Goal: Task Accomplishment & Management: Use online tool/utility

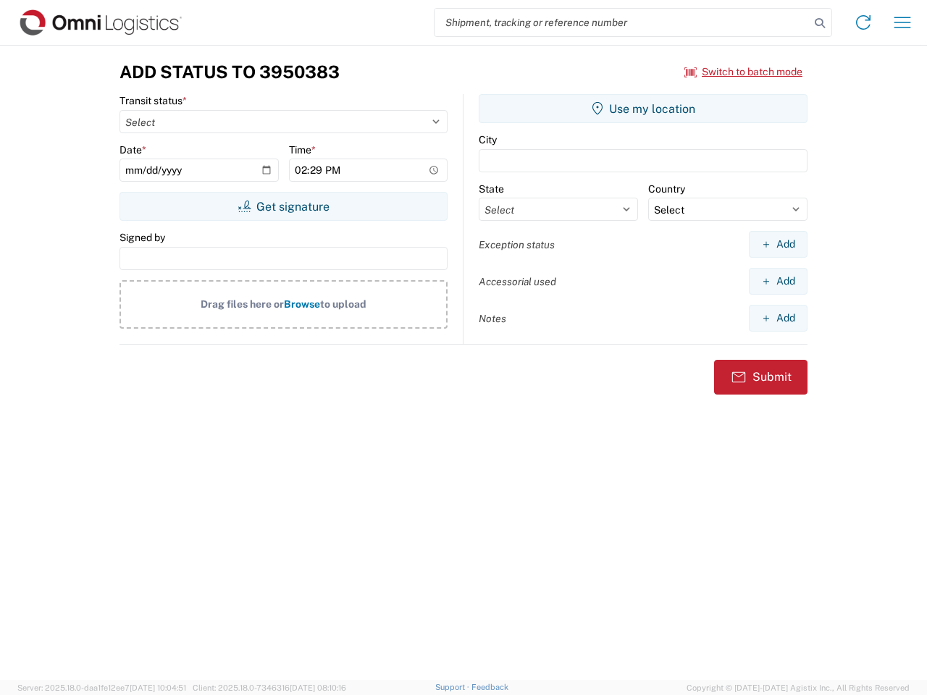
click at [622, 22] on input "search" at bounding box center [621, 23] width 375 height 28
click at [820, 23] on icon at bounding box center [819, 23] width 20 height 20
click at [863, 22] on icon at bounding box center [862, 22] width 23 height 23
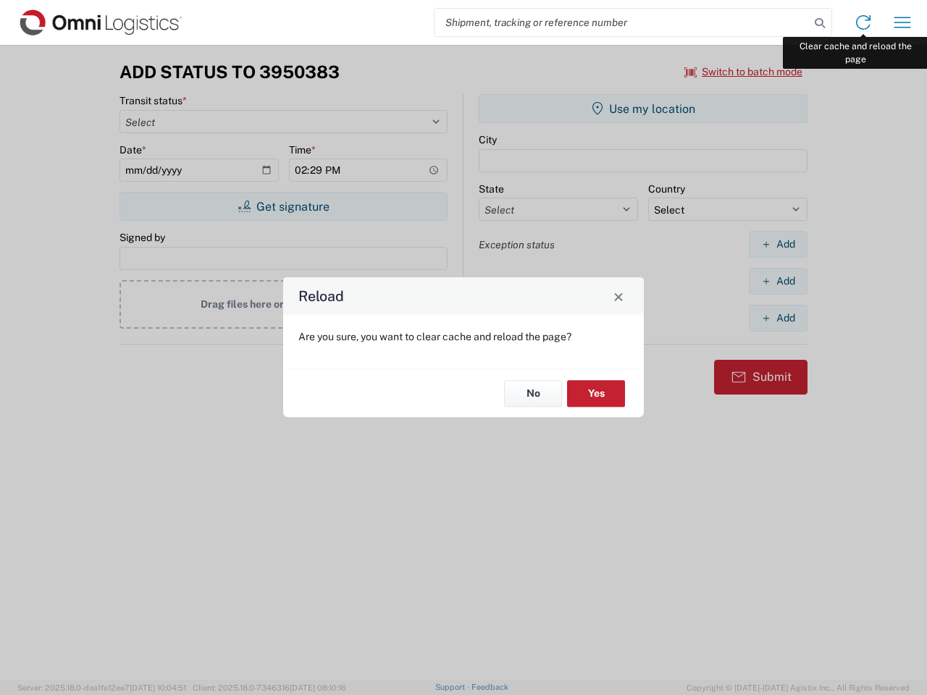
click at [902, 22] on div "Reload Are you sure, you want to clear cache and reload the page? No Yes" at bounding box center [463, 347] width 927 height 695
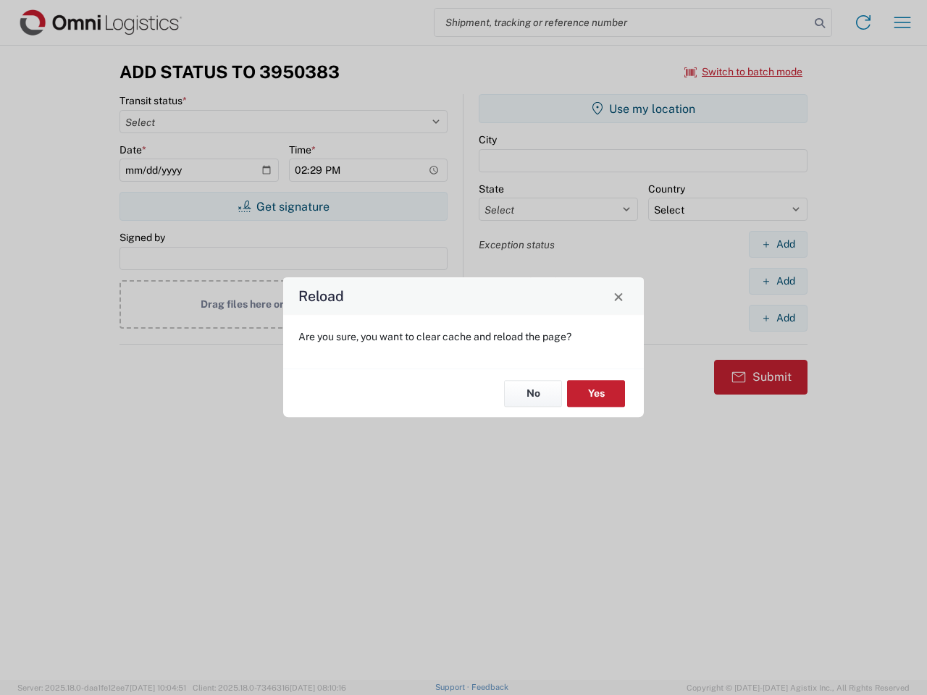
click at [744, 72] on div "Reload Are you sure, you want to clear cache and reload the page? No Yes" at bounding box center [463, 347] width 927 height 695
click at [283, 206] on div "Reload Are you sure, you want to clear cache and reload the page? No Yes" at bounding box center [463, 347] width 927 height 695
click at [643, 109] on div "Reload Are you sure, you want to clear cache and reload the page? No Yes" at bounding box center [463, 347] width 927 height 695
click at [778, 244] on div "Reload Are you sure, you want to clear cache and reload the page? No Yes" at bounding box center [463, 347] width 927 height 695
click at [778, 281] on div "Reload Are you sure, you want to clear cache and reload the page? No Yes" at bounding box center [463, 347] width 927 height 695
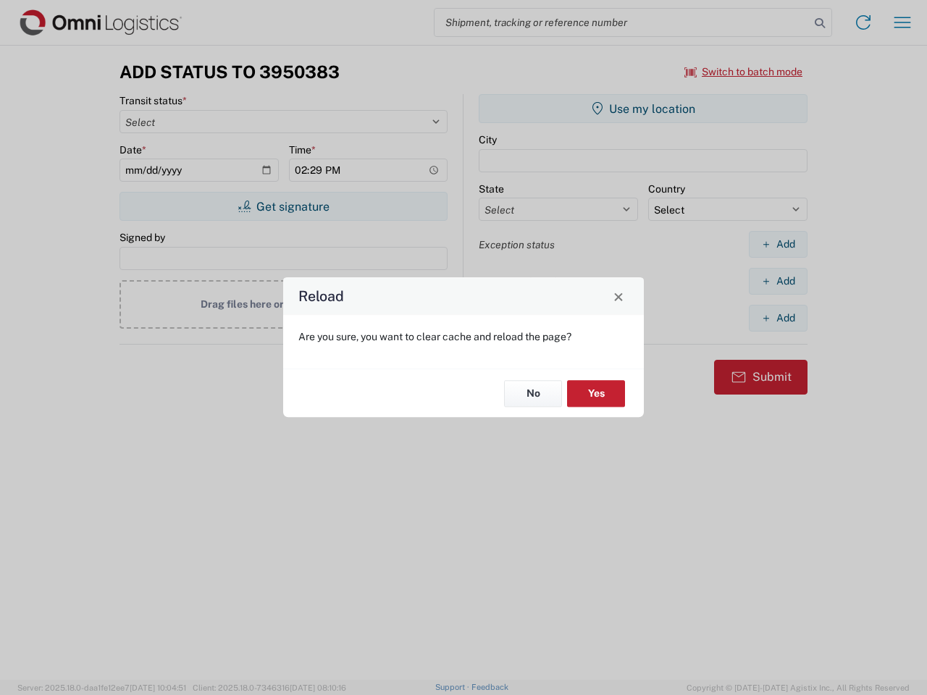
click at [778, 318] on div "Reload Are you sure, you want to clear cache and reload the page? No Yes" at bounding box center [463, 347] width 927 height 695
